Goal: Complete application form: Complete application form

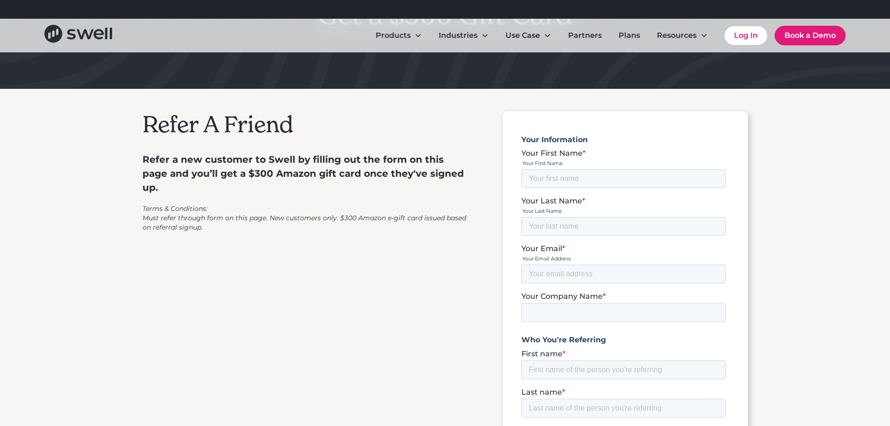
scroll to position [140, 0]
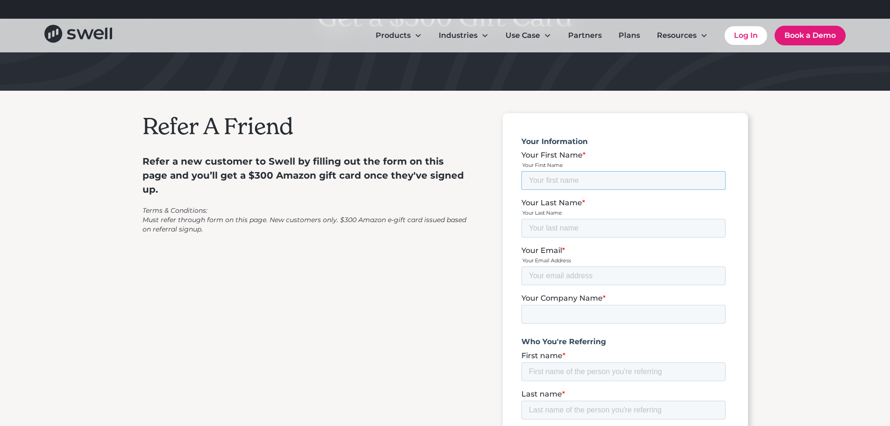
click at [561, 179] on input "Your First Name *" at bounding box center [623, 180] width 204 height 19
type input "[PERSON_NAME]"
type input "[EMAIL_ADDRESS][DOMAIN_NAME]"
type input "[PERSON_NAME] Family Dentist"
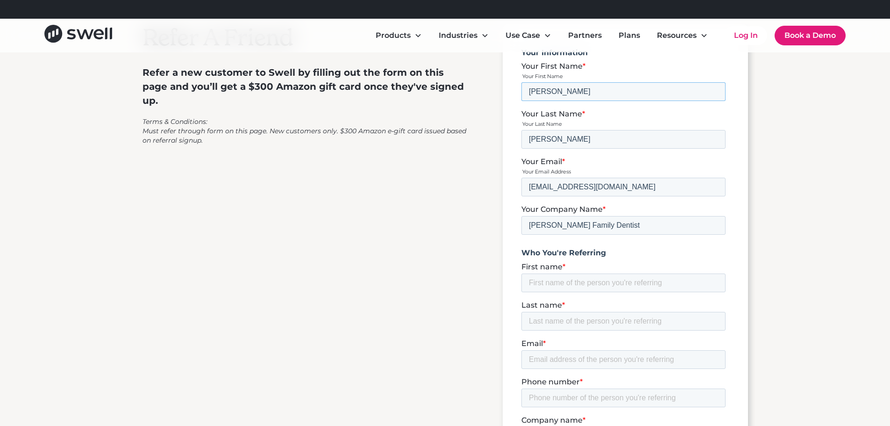
scroll to position [234, 0]
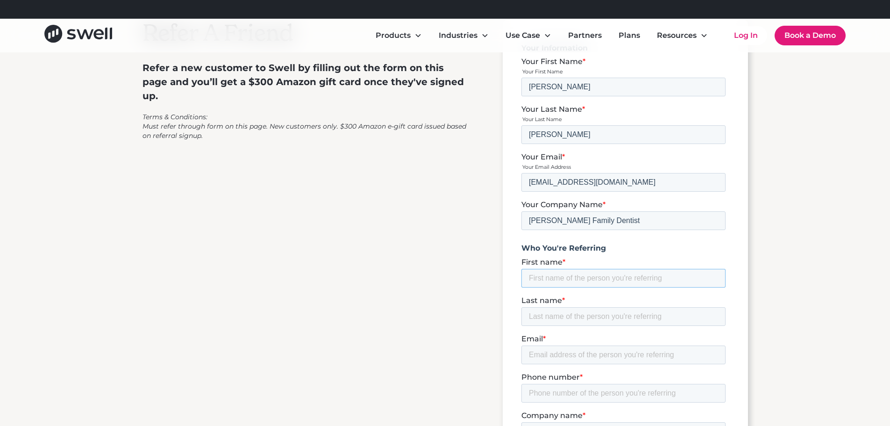
click at [599, 269] on input "First name *" at bounding box center [623, 278] width 204 height 19
type input "[PERSON_NAME]"
type input "Chaw"
click at [547, 334] on div "Email *" at bounding box center [625, 349] width 208 height 30
click at [548, 345] on input "Email *" at bounding box center [623, 354] width 204 height 19
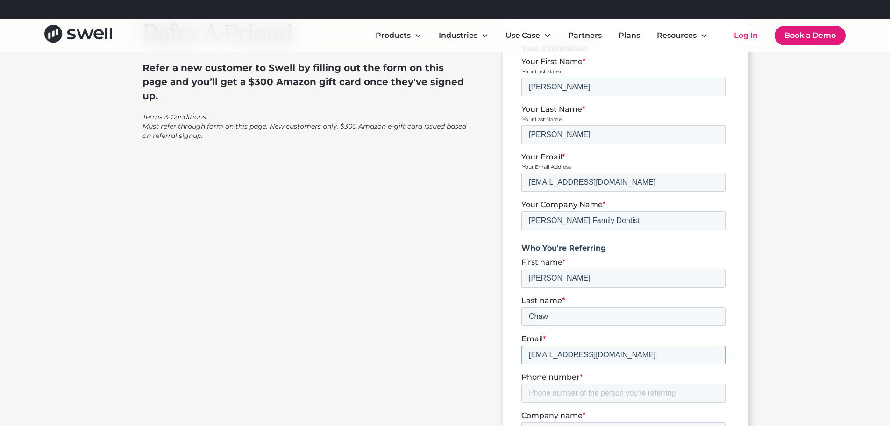
type input "[EMAIL_ADDRESS][DOMAIN_NAME]"
click at [583, 384] on input "Phone number *" at bounding box center [623, 393] width 204 height 19
paste input "[PHONE_NUMBER]"
type input "[PHONE_NUMBER]"
click at [566, 422] on input "Company name *" at bounding box center [623, 431] width 204 height 19
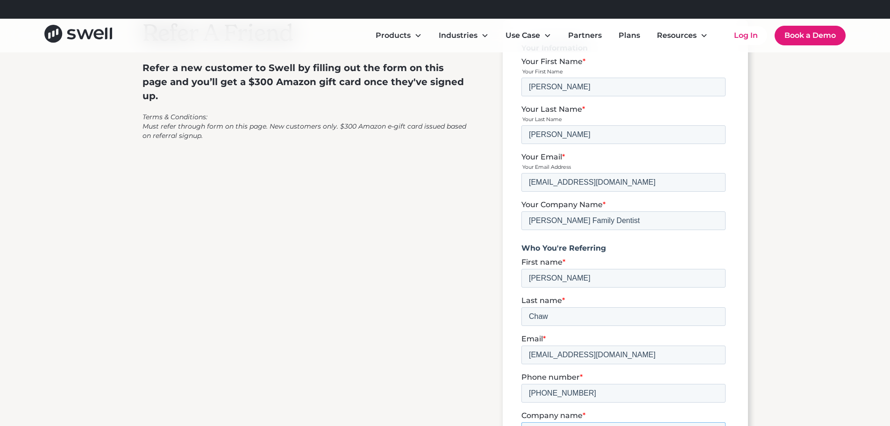
click at [540, 422] on input "Company name *" at bounding box center [623, 431] width 204 height 19
paste input "[PERSON_NAME] & Chaw Dental"
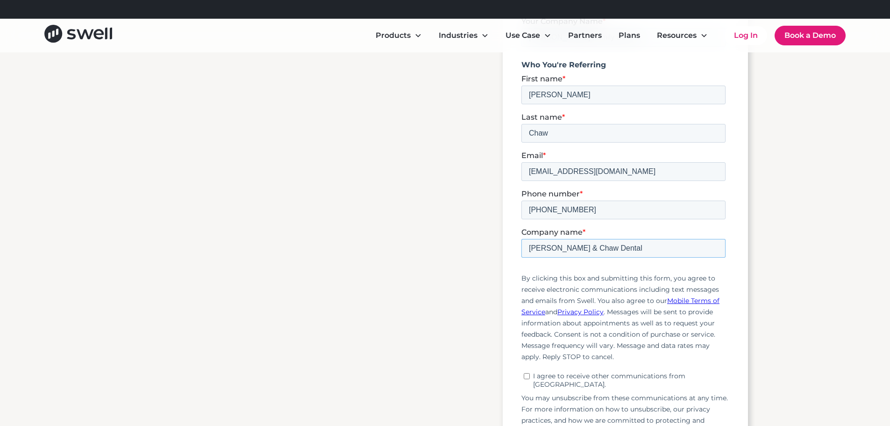
scroll to position [421, 0]
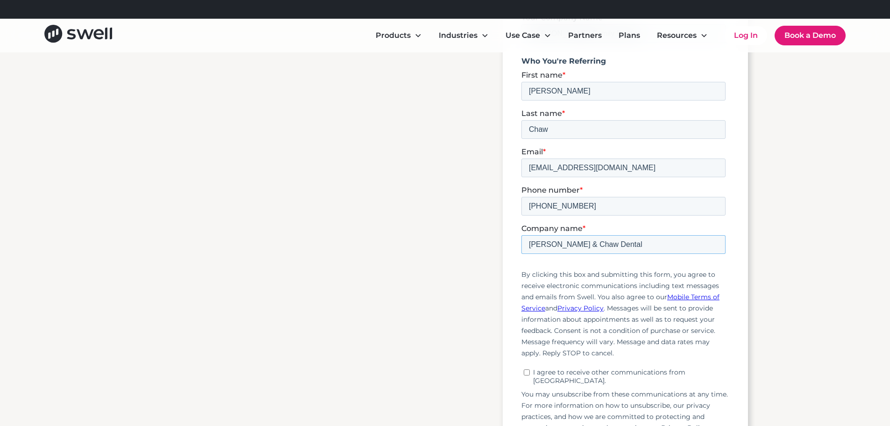
type input "[PERSON_NAME] & Chaw Dental"
click at [525, 370] on input "I agree to receive other communications from [GEOGRAPHIC_DATA]." at bounding box center [526, 373] width 6 height 6
checkbox input "true"
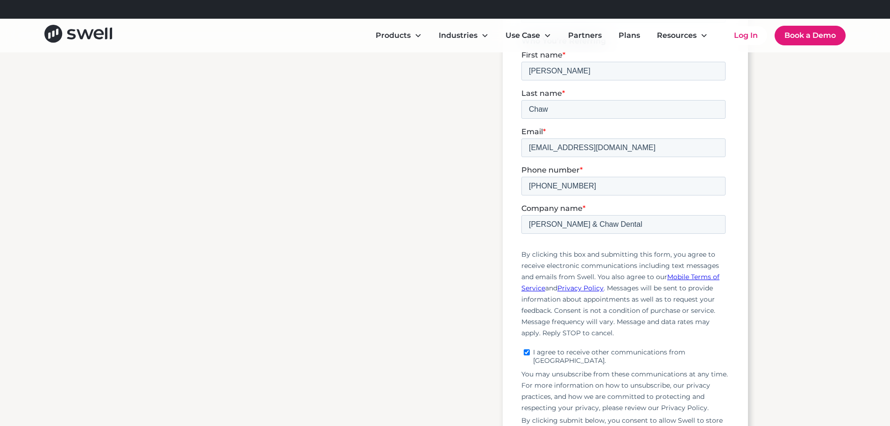
scroll to position [561, 0]
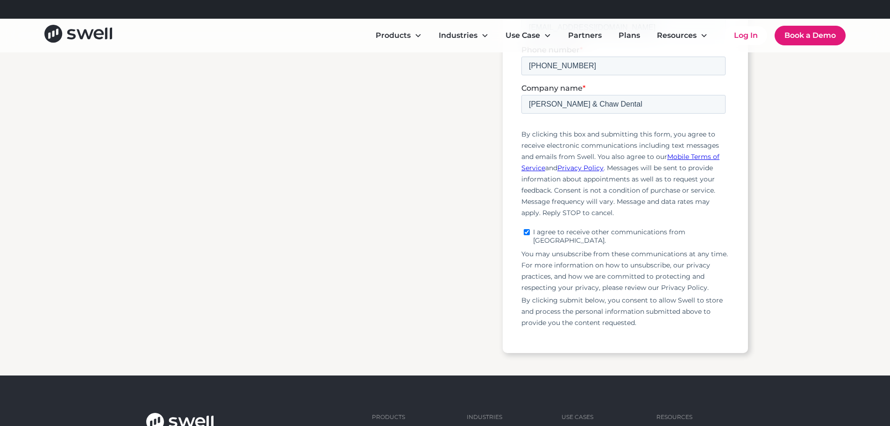
click at [553, 346] on input "Submit" at bounding box center [547, 356] width 52 height 20
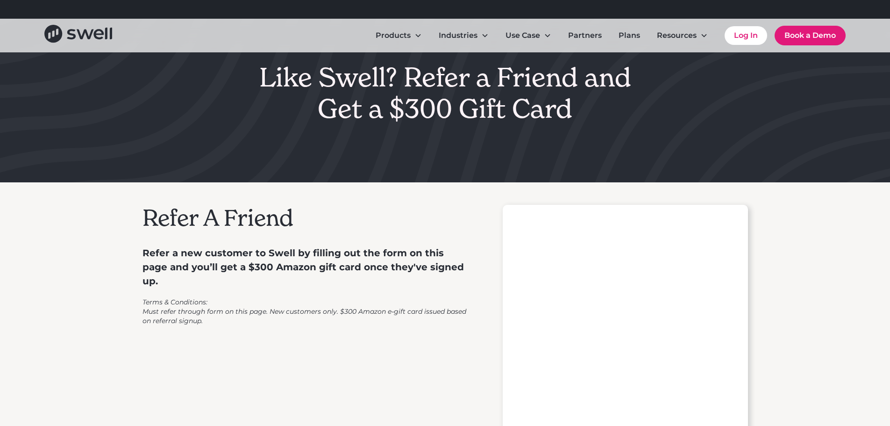
scroll to position [47, 0]
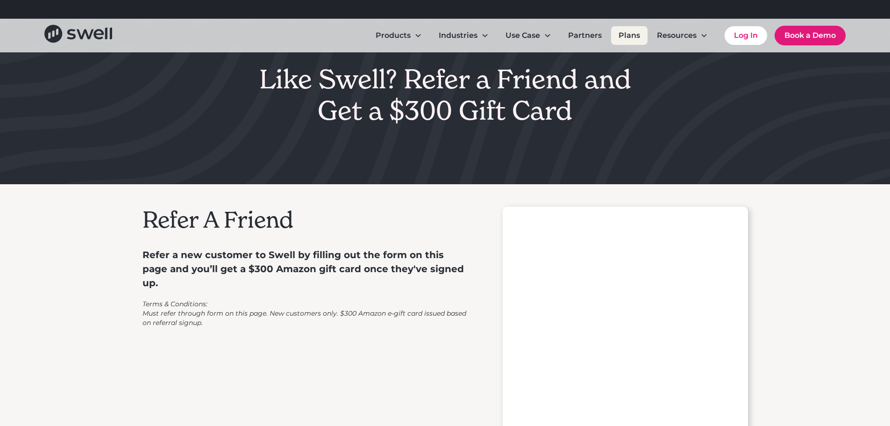
click at [635, 32] on link "Plans" at bounding box center [629, 35] width 36 height 19
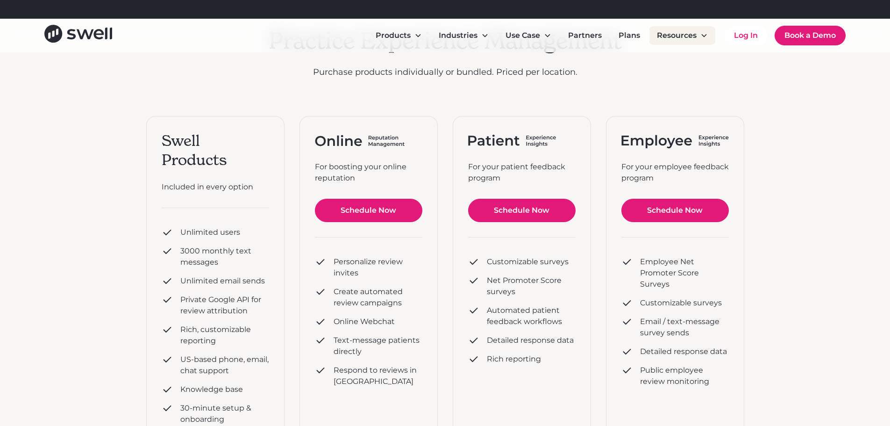
scroll to position [93, 0]
